Goal: Book appointment/travel/reservation

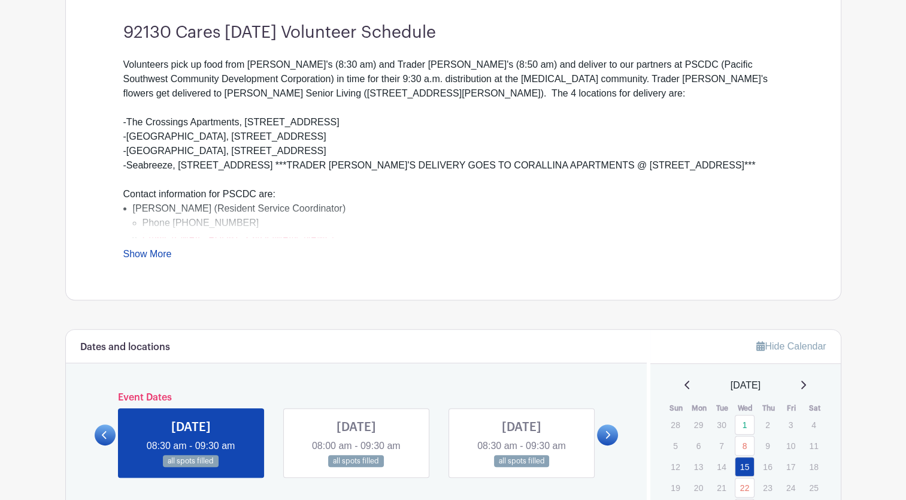
scroll to position [413, 0]
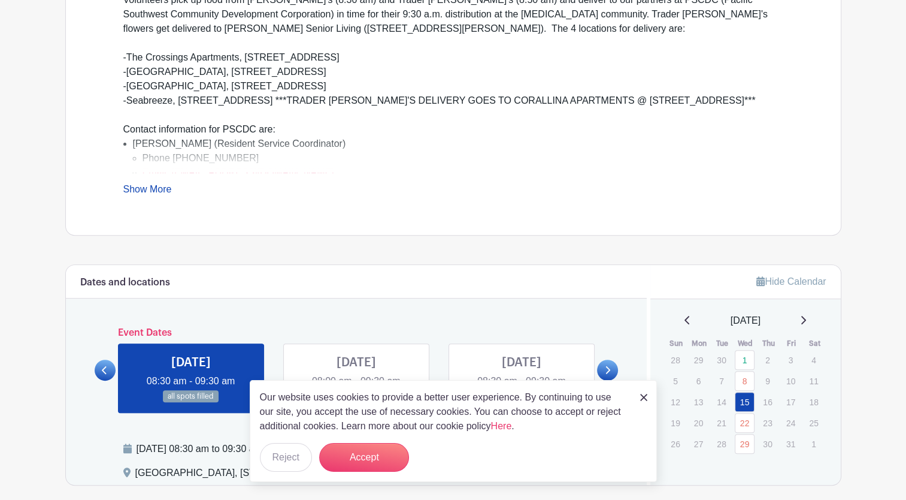
click at [806, 317] on icon at bounding box center [803, 320] width 5 height 8
click at [377, 455] on button "Accept" at bounding box center [364, 457] width 90 height 29
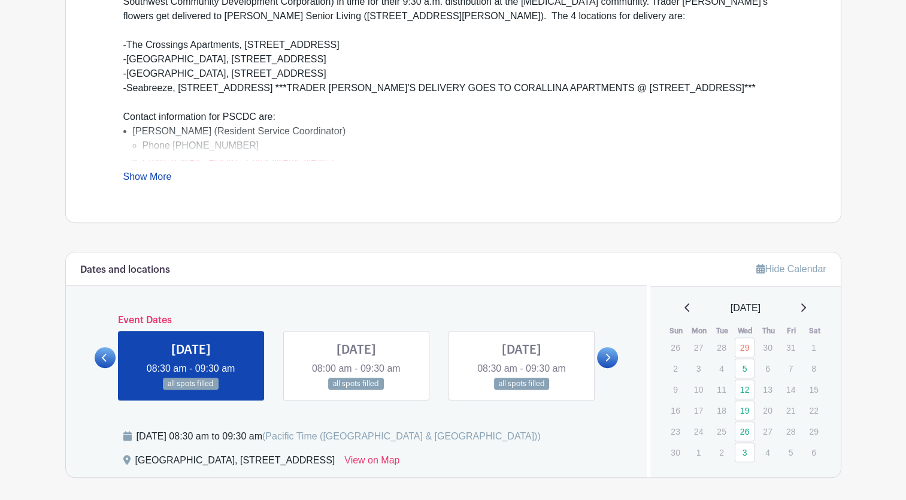
scroll to position [429, 0]
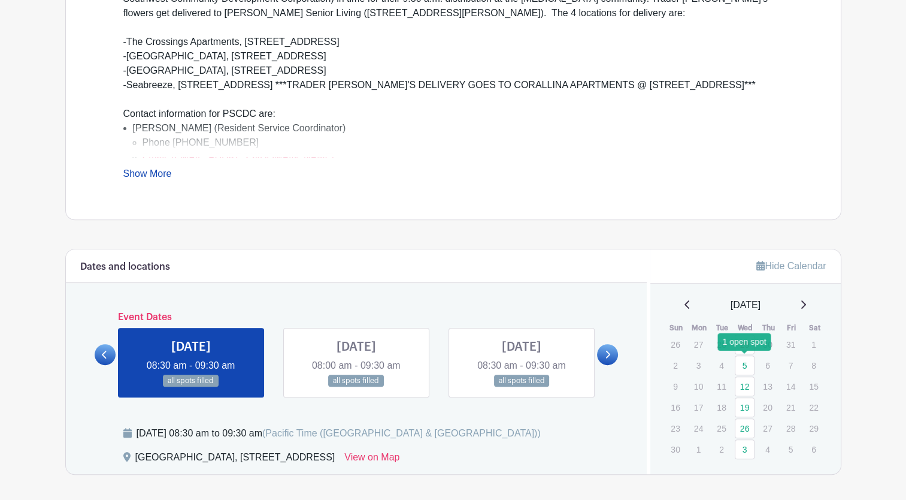
click at [750, 358] on link "5" at bounding box center [745, 365] width 20 height 20
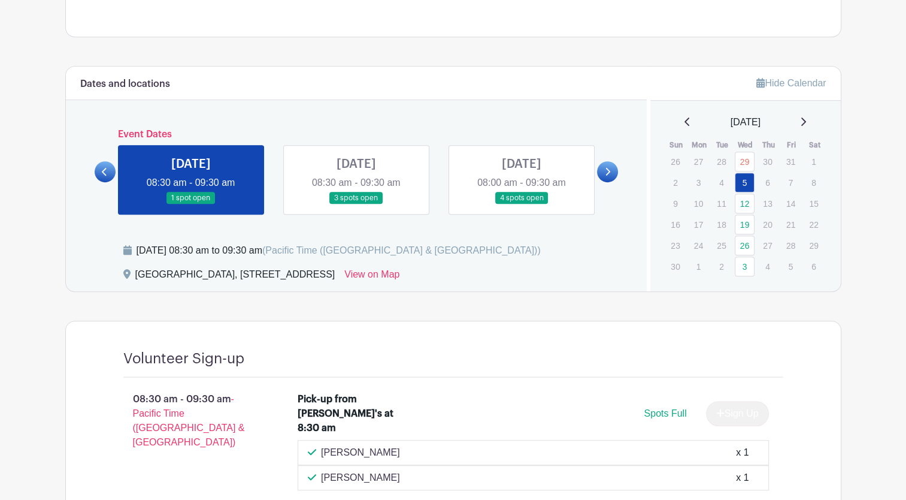
scroll to position [613, 0]
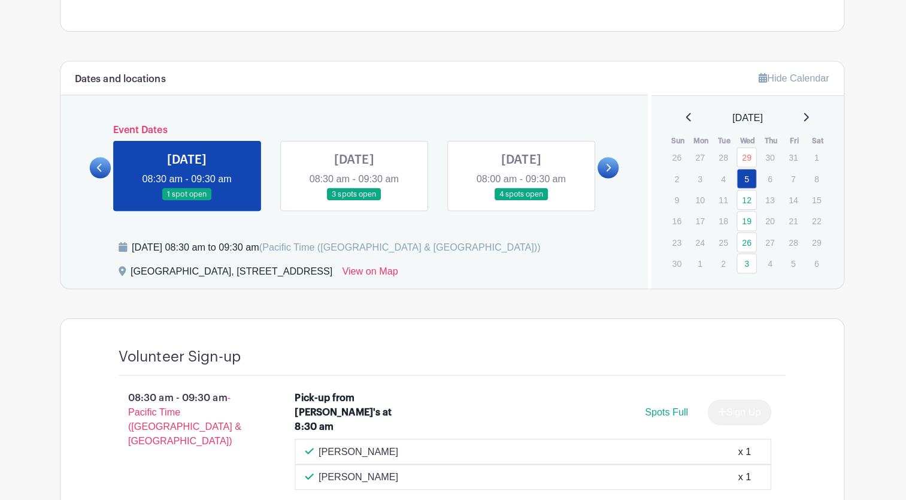
click at [743, 202] on link "12" at bounding box center [745, 202] width 20 height 20
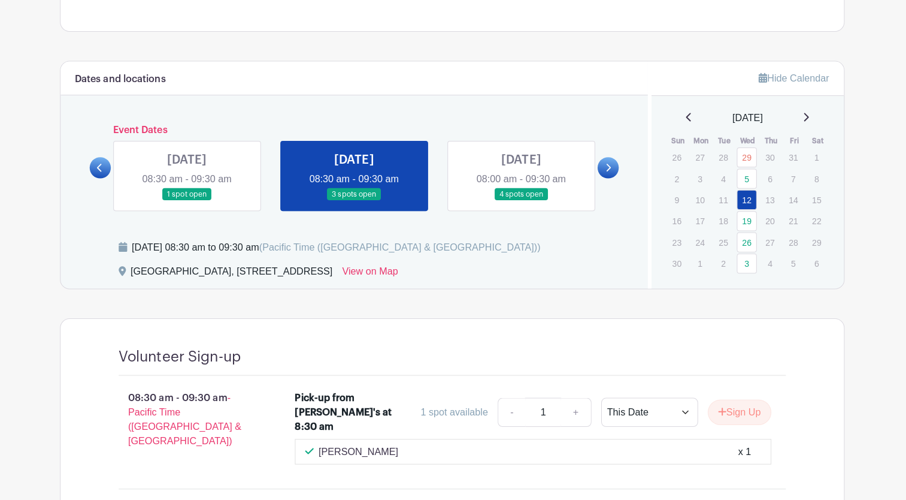
click at [742, 223] on link "19" at bounding box center [745, 223] width 20 height 20
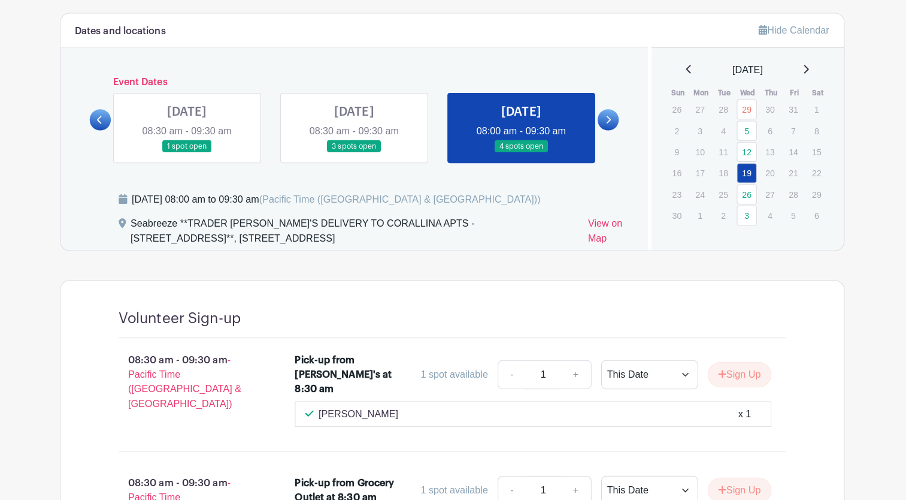
scroll to position [665, 0]
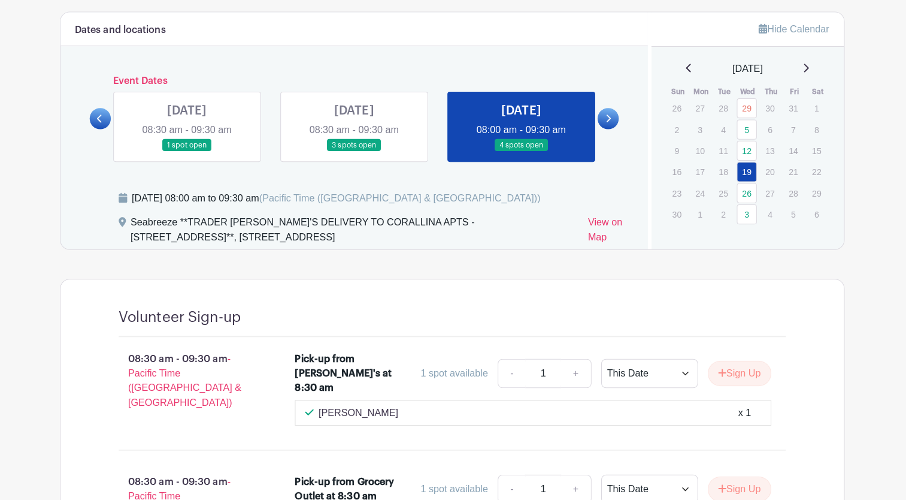
click at [743, 190] on link "26" at bounding box center [745, 192] width 20 height 20
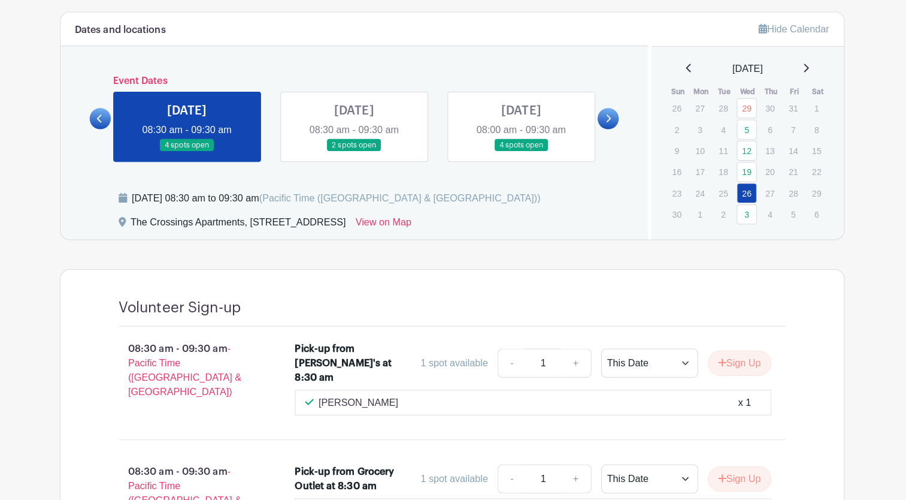
click at [746, 128] on link "5" at bounding box center [745, 129] width 20 height 20
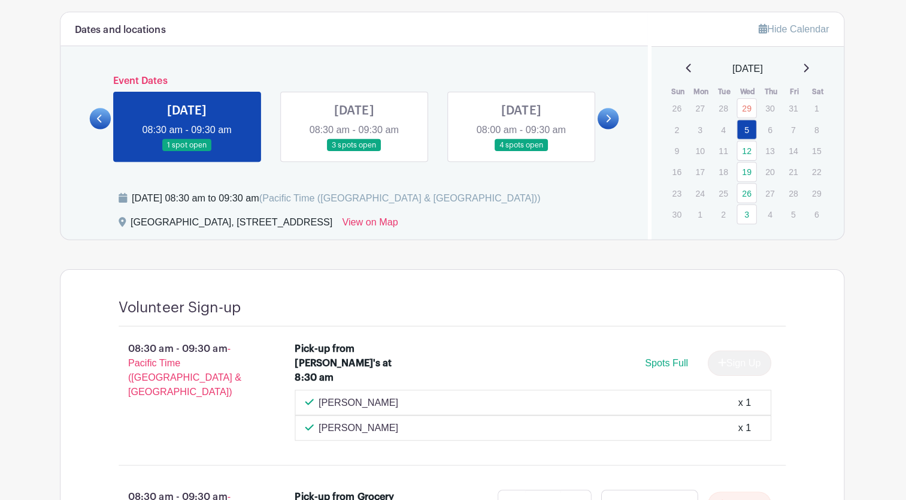
click at [745, 149] on link "12" at bounding box center [745, 150] width 20 height 20
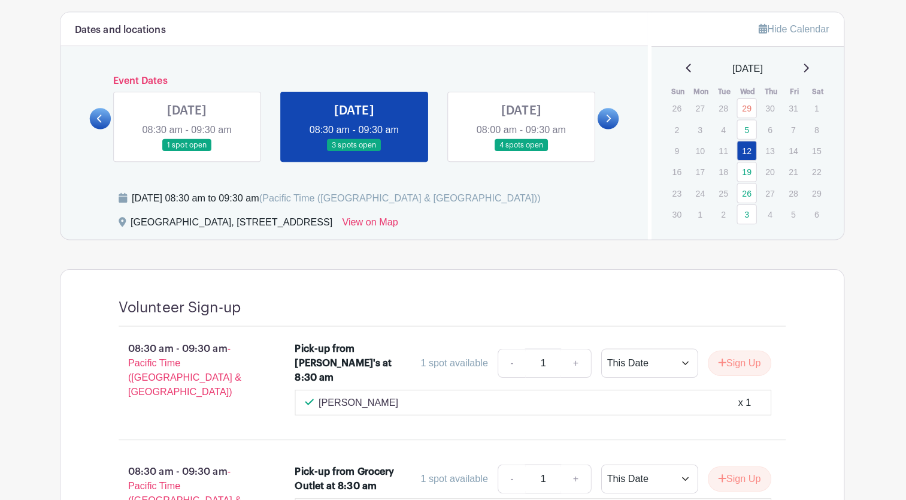
click at [745, 170] on link "19" at bounding box center [745, 171] width 20 height 20
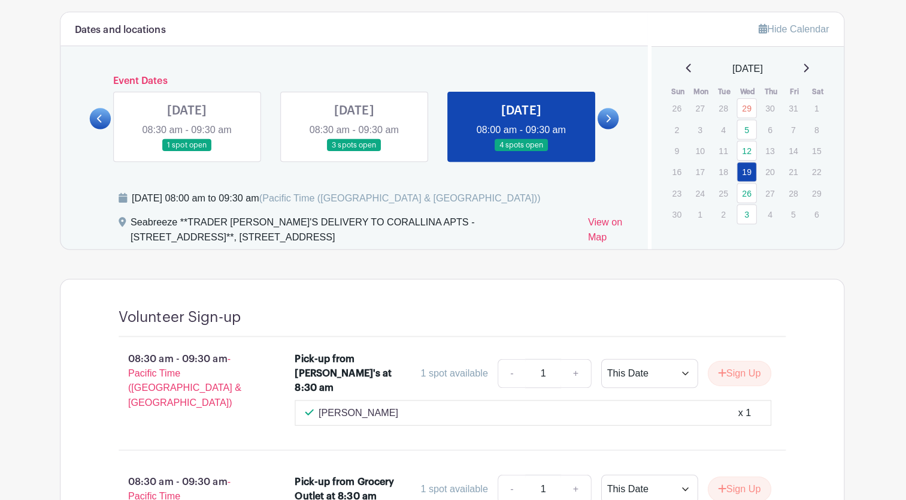
click at [745, 190] on link "26" at bounding box center [745, 192] width 20 height 20
